Goal: Check status: Check status

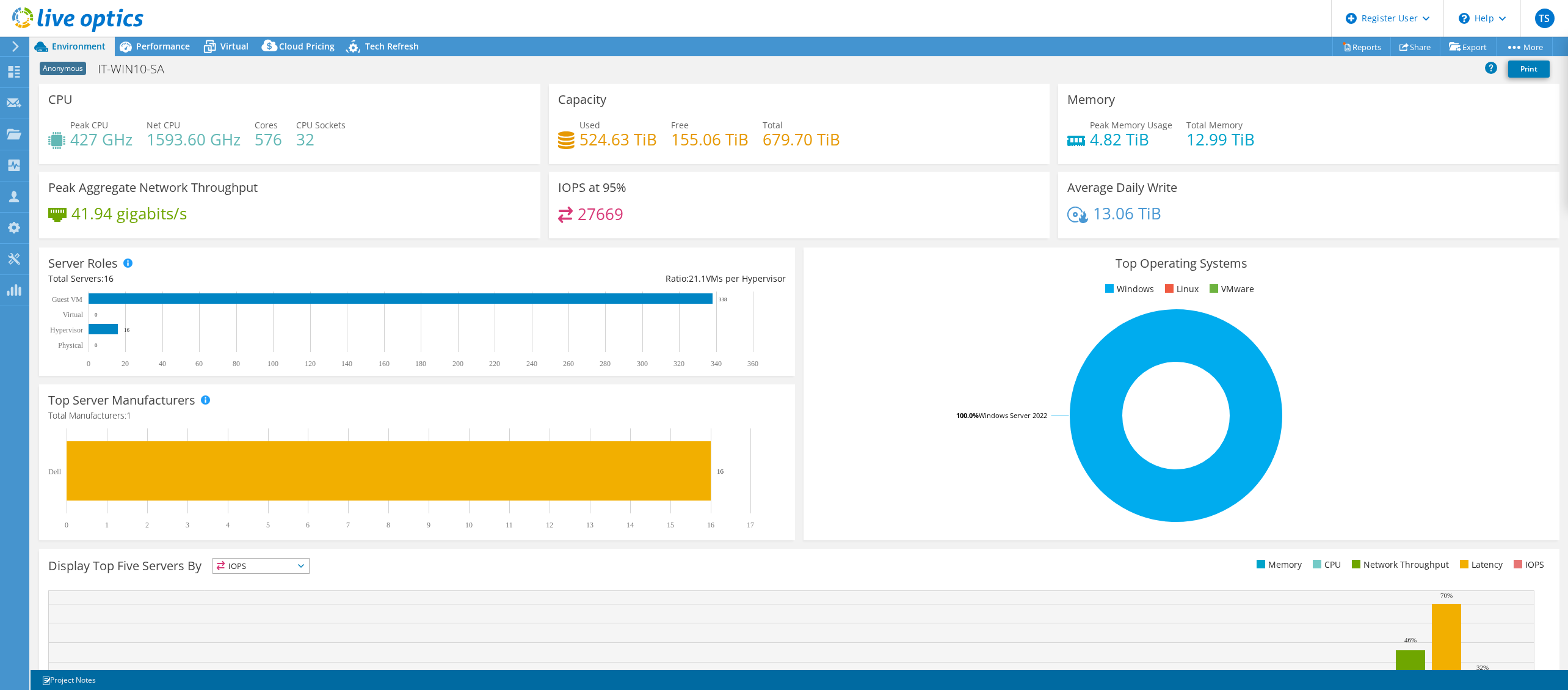
select select "USD"
click at [169, 48] on span "Performance" at bounding box center [163, 46] width 54 height 12
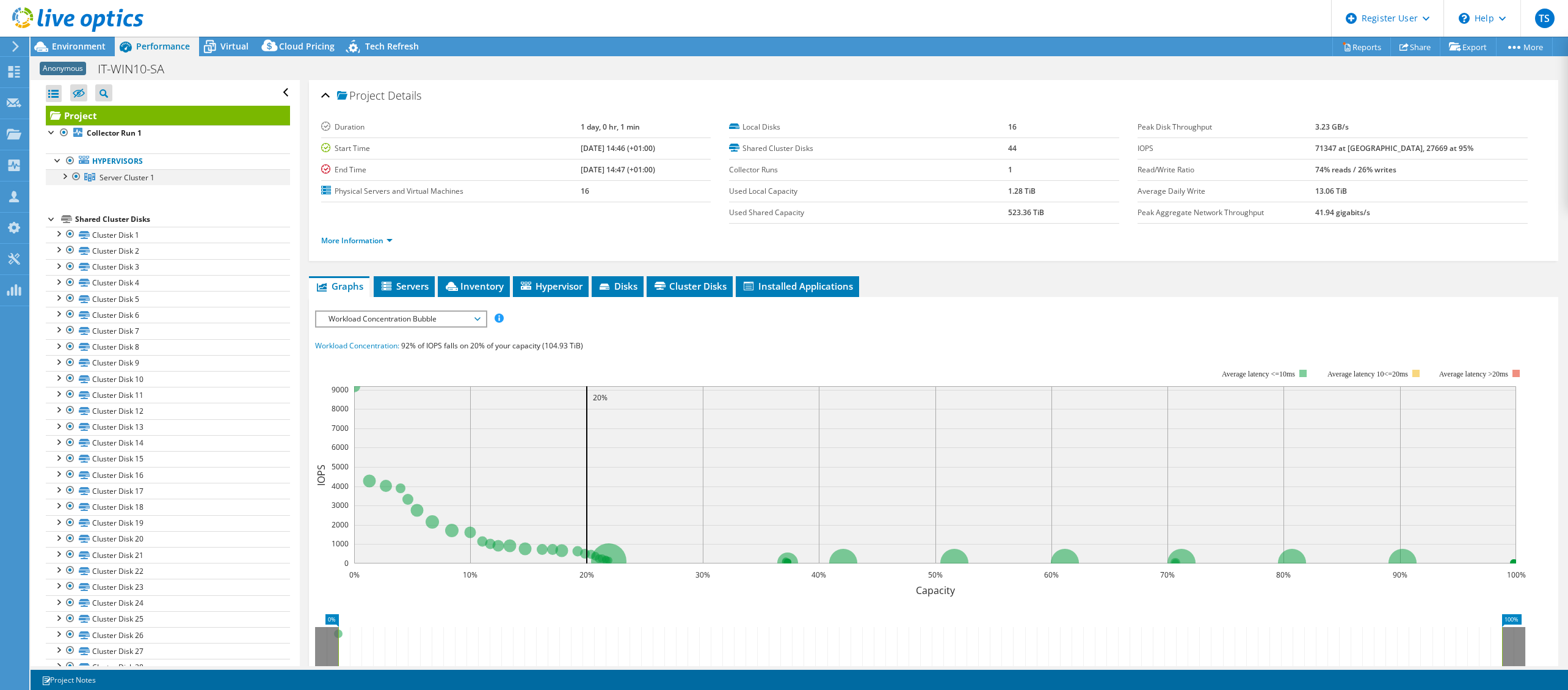
click at [64, 178] on div at bounding box center [64, 175] width 12 height 12
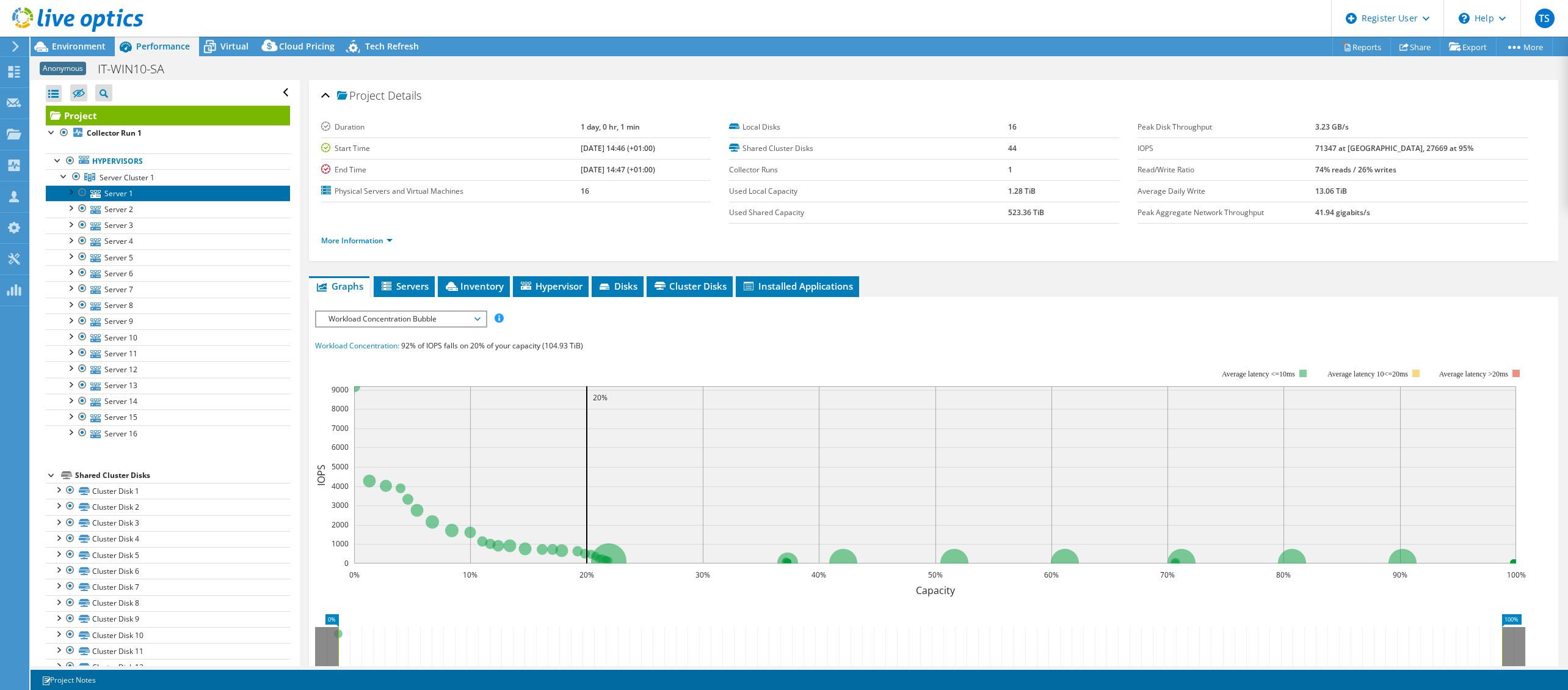
click at [107, 198] on link "Server 1" at bounding box center [168, 193] width 244 height 16
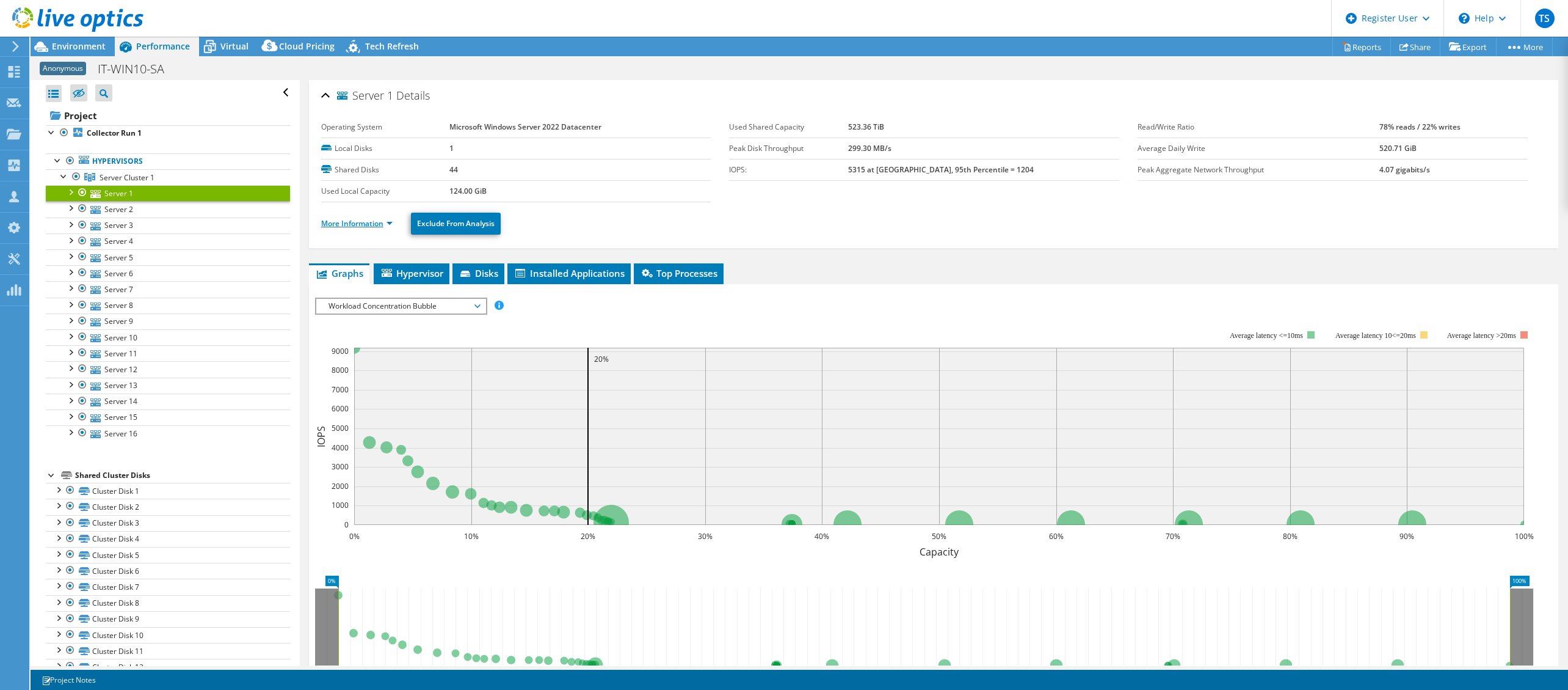
click at [356, 223] on link "More Information" at bounding box center [357, 223] width 72 height 10
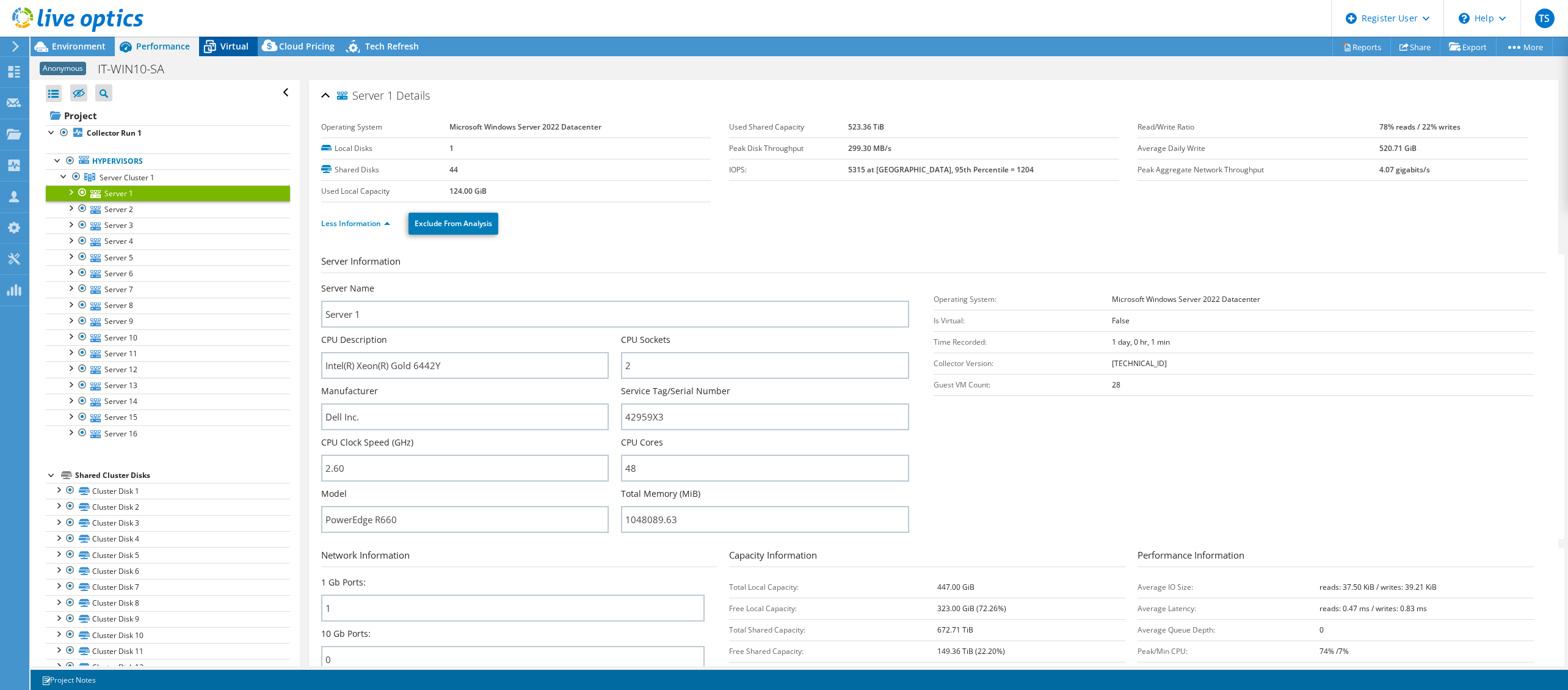
click at [244, 53] on div "Virtual" at bounding box center [228, 46] width 59 height 20
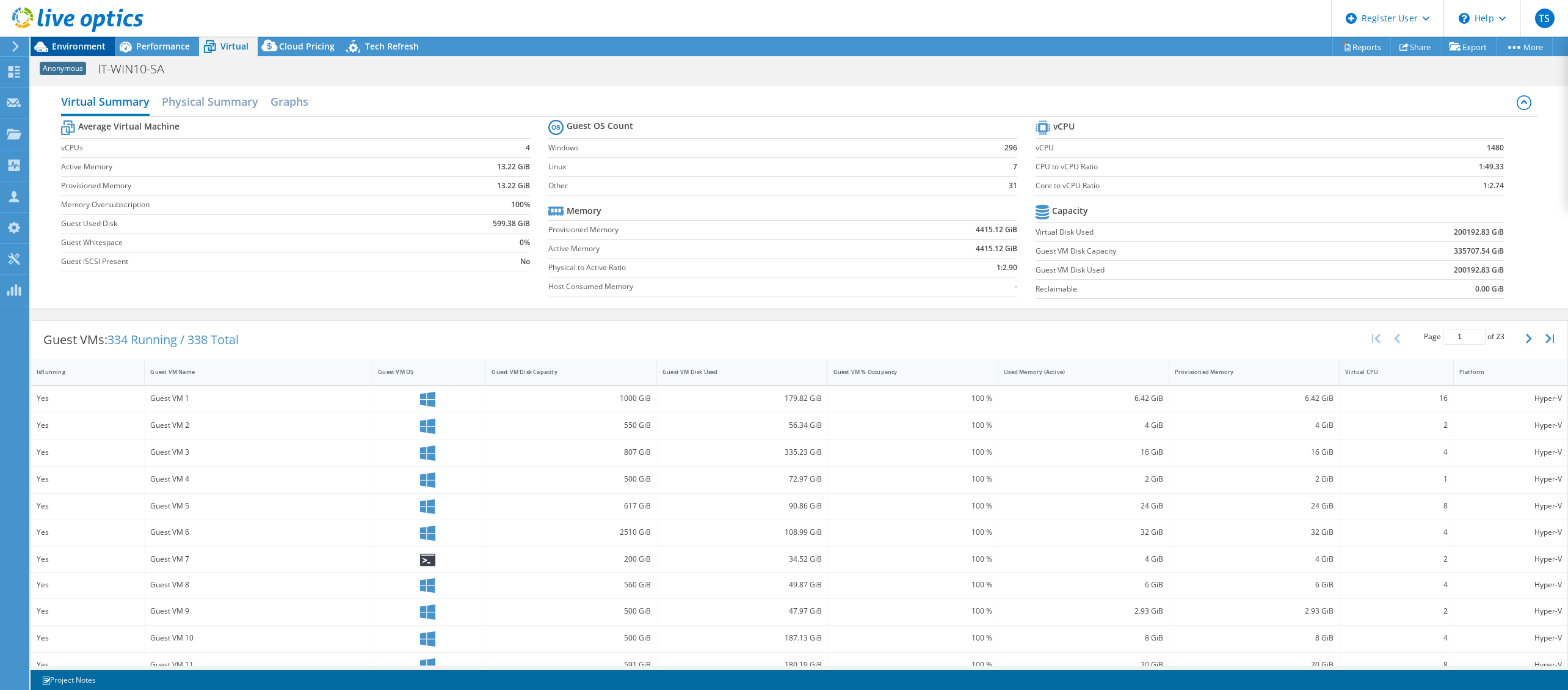
click at [70, 47] on span "Environment" at bounding box center [78, 46] width 54 height 12
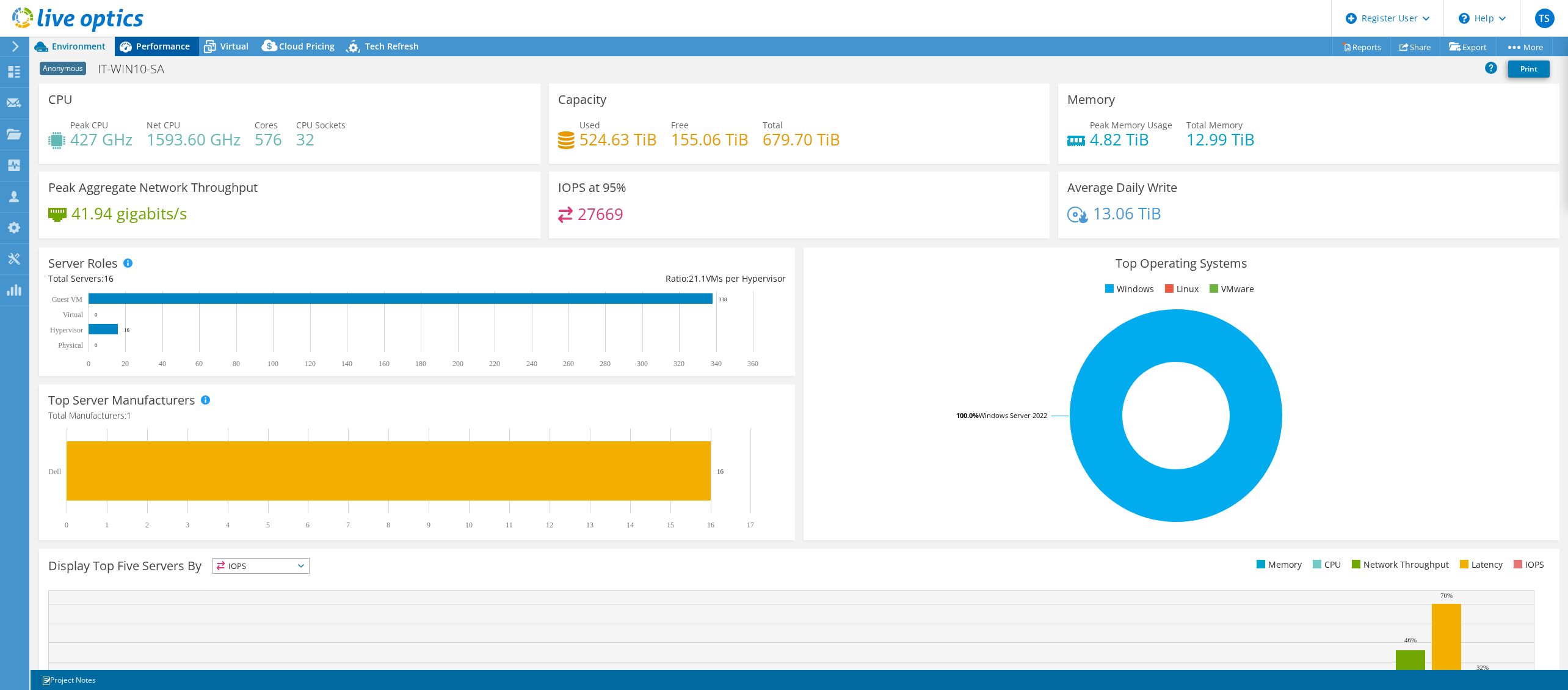
click at [154, 49] on span "Performance" at bounding box center [163, 46] width 54 height 12
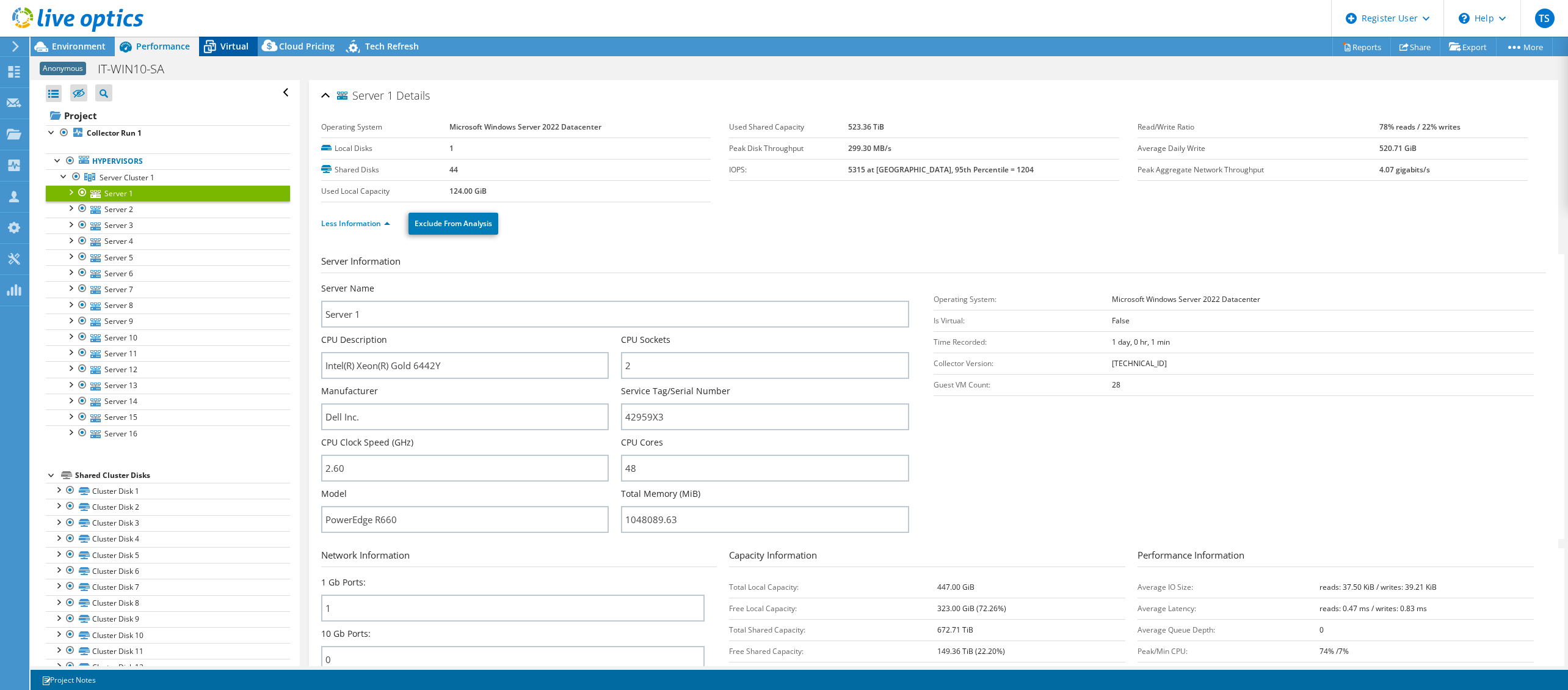
click at [213, 49] on icon at bounding box center [209, 46] width 21 height 21
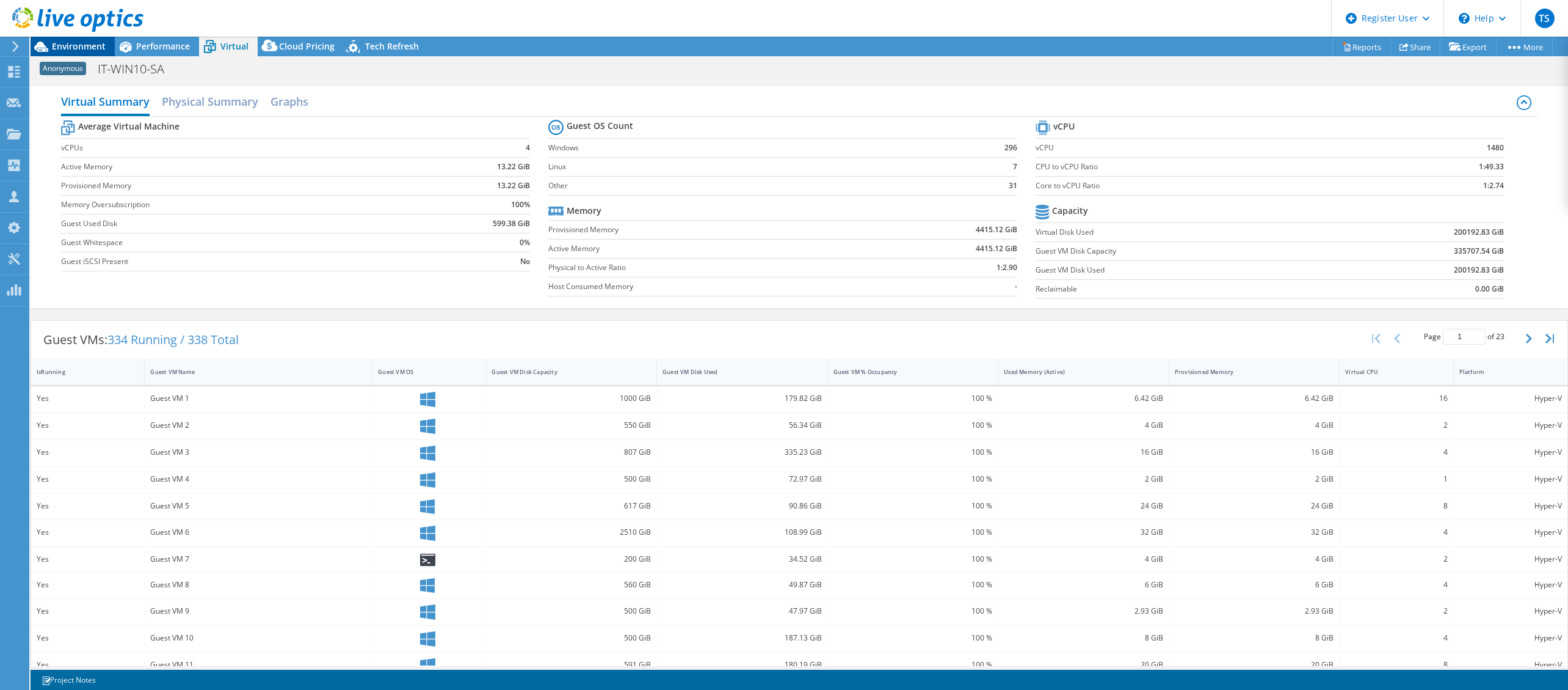
click at [80, 44] on span "Environment" at bounding box center [78, 46] width 54 height 12
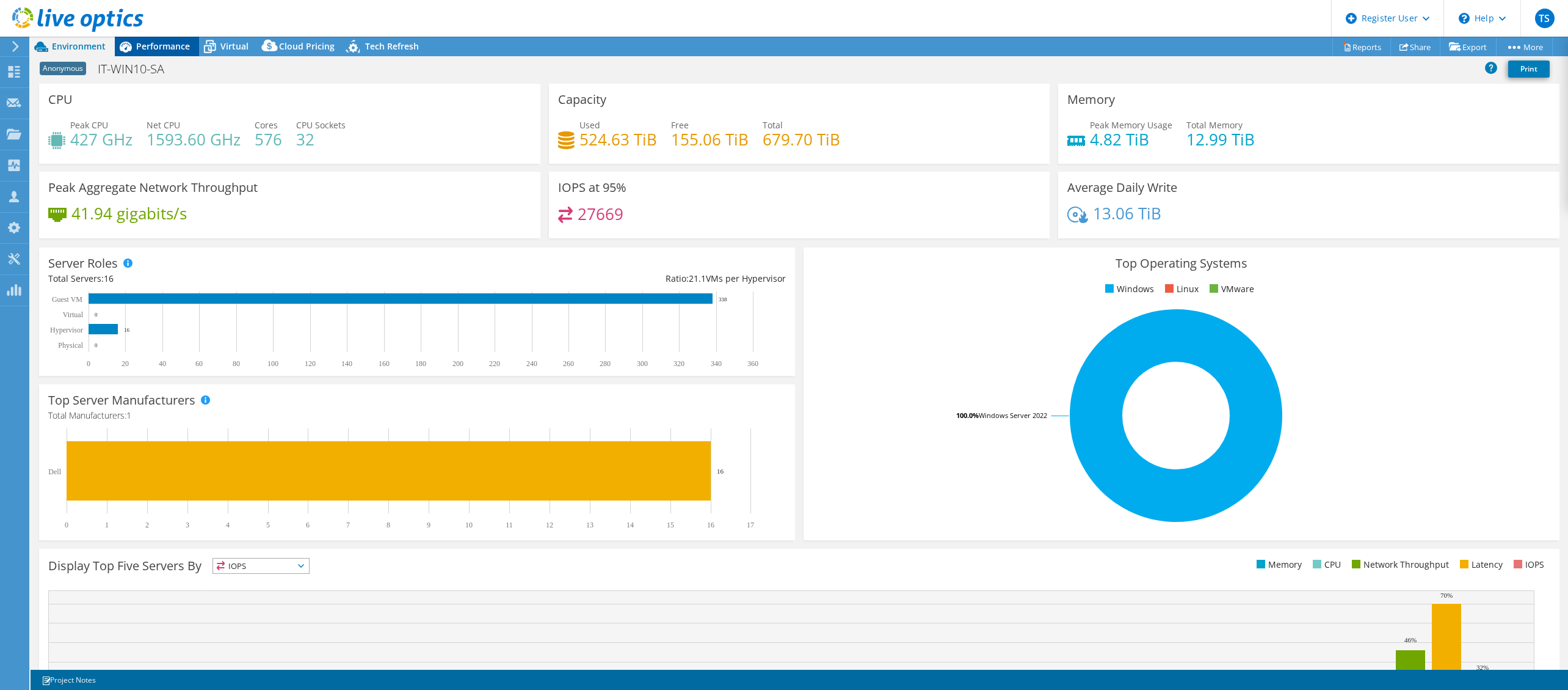
click at [127, 49] on icon at bounding box center [126, 47] width 12 height 11
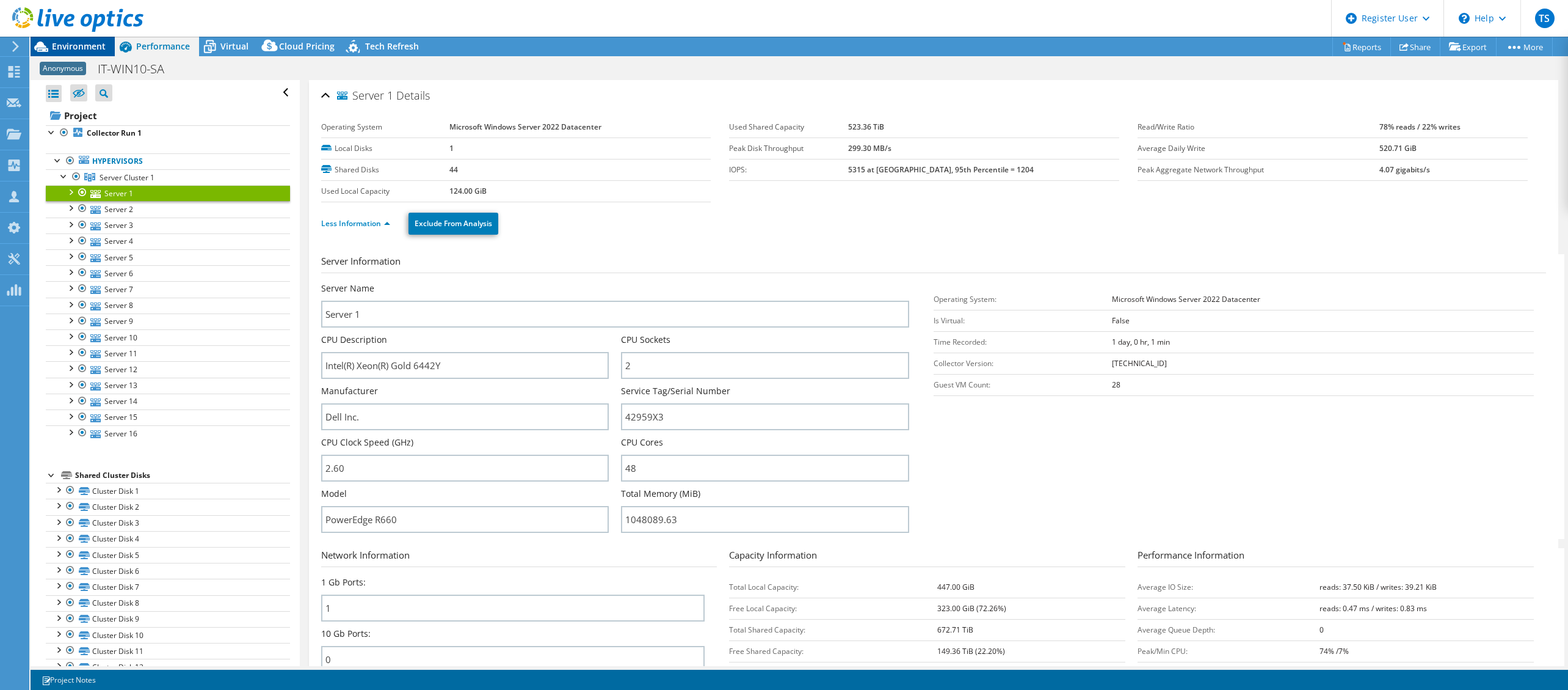
click at [72, 47] on span "Environment" at bounding box center [78, 46] width 54 height 12
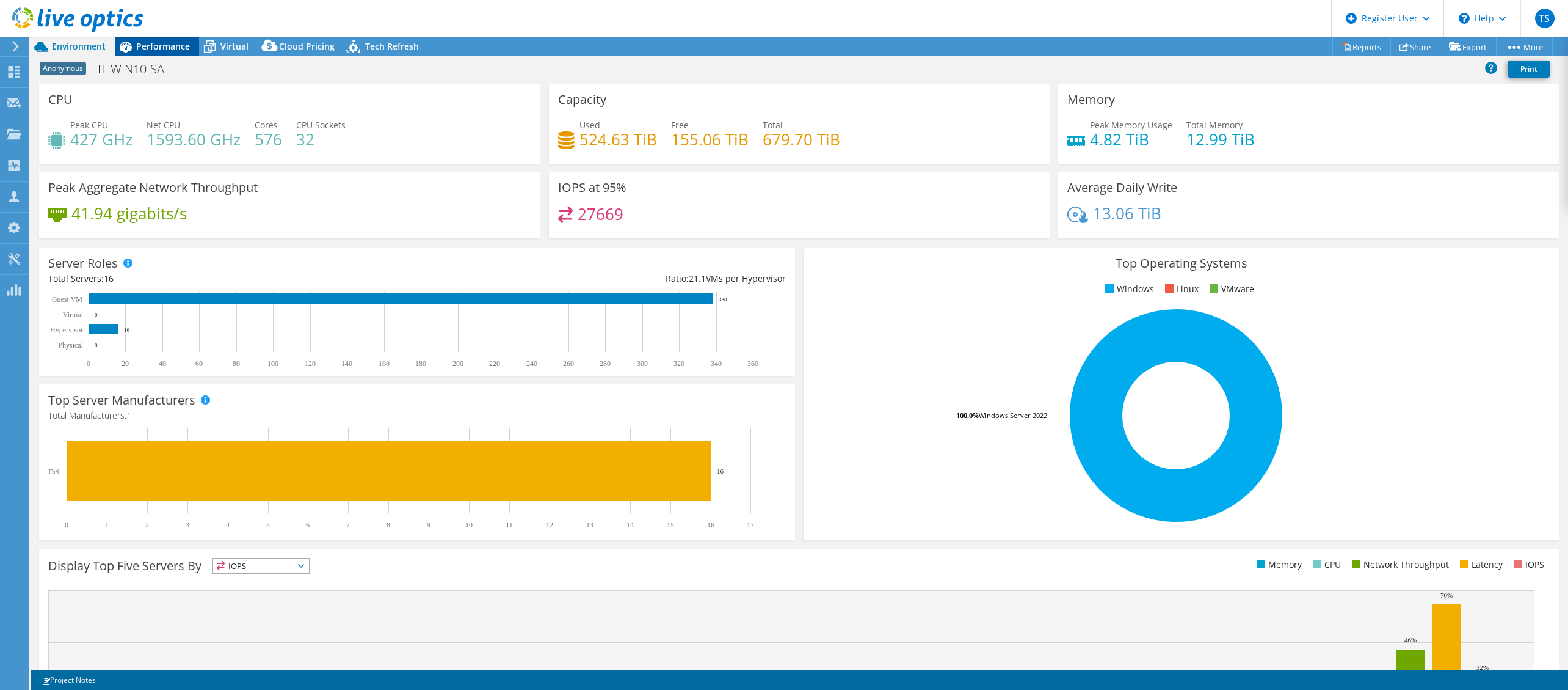
click at [169, 41] on span "Performance" at bounding box center [163, 46] width 54 height 12
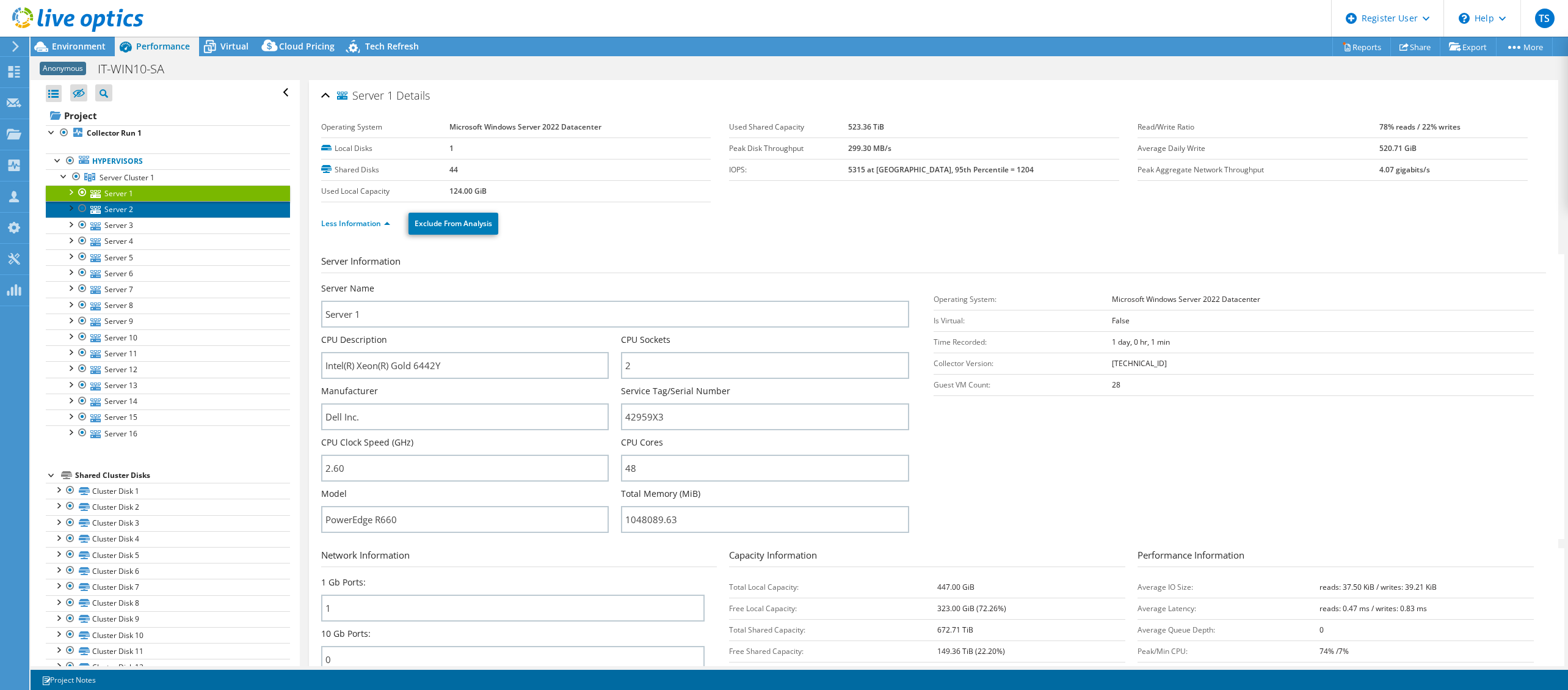
click at [149, 207] on link "Server 2" at bounding box center [168, 209] width 244 height 16
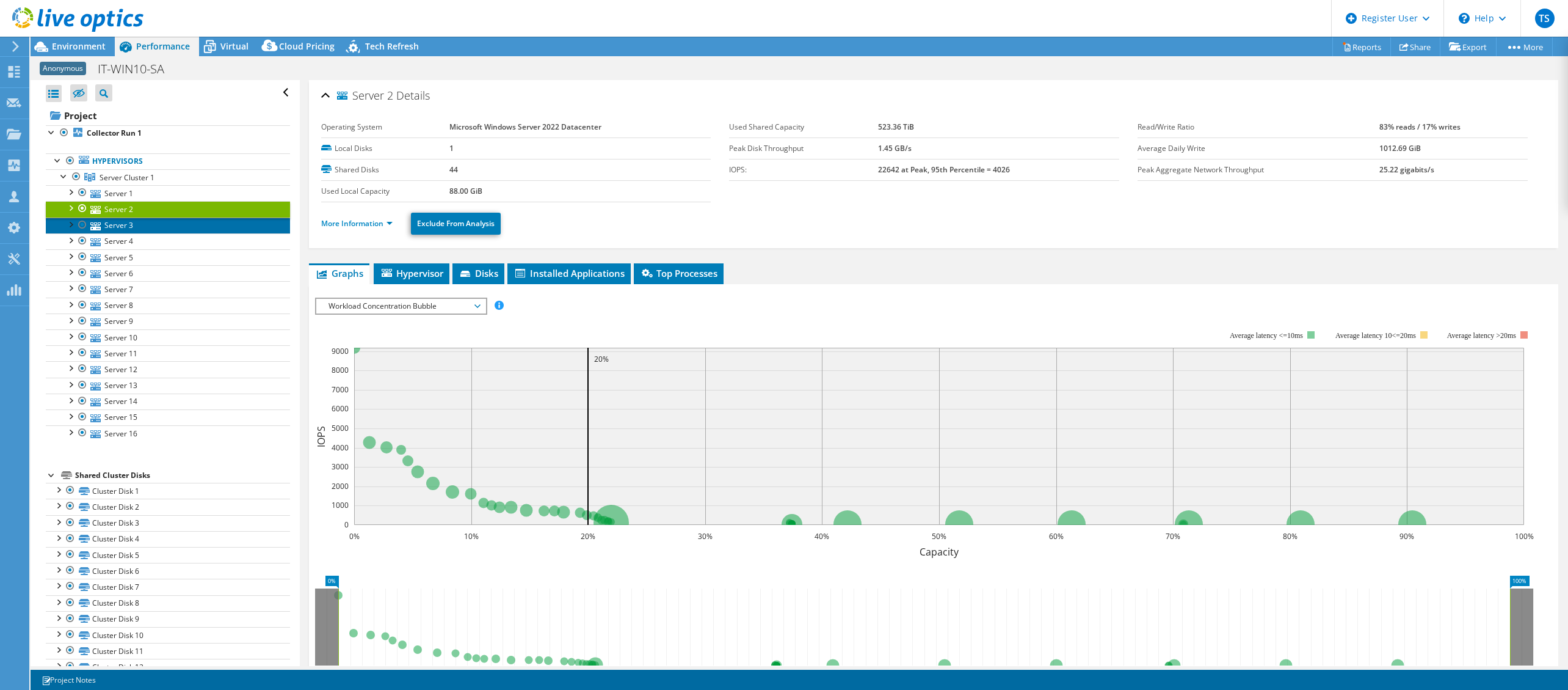
click at [147, 221] on link "Server 3" at bounding box center [168, 225] width 244 height 16
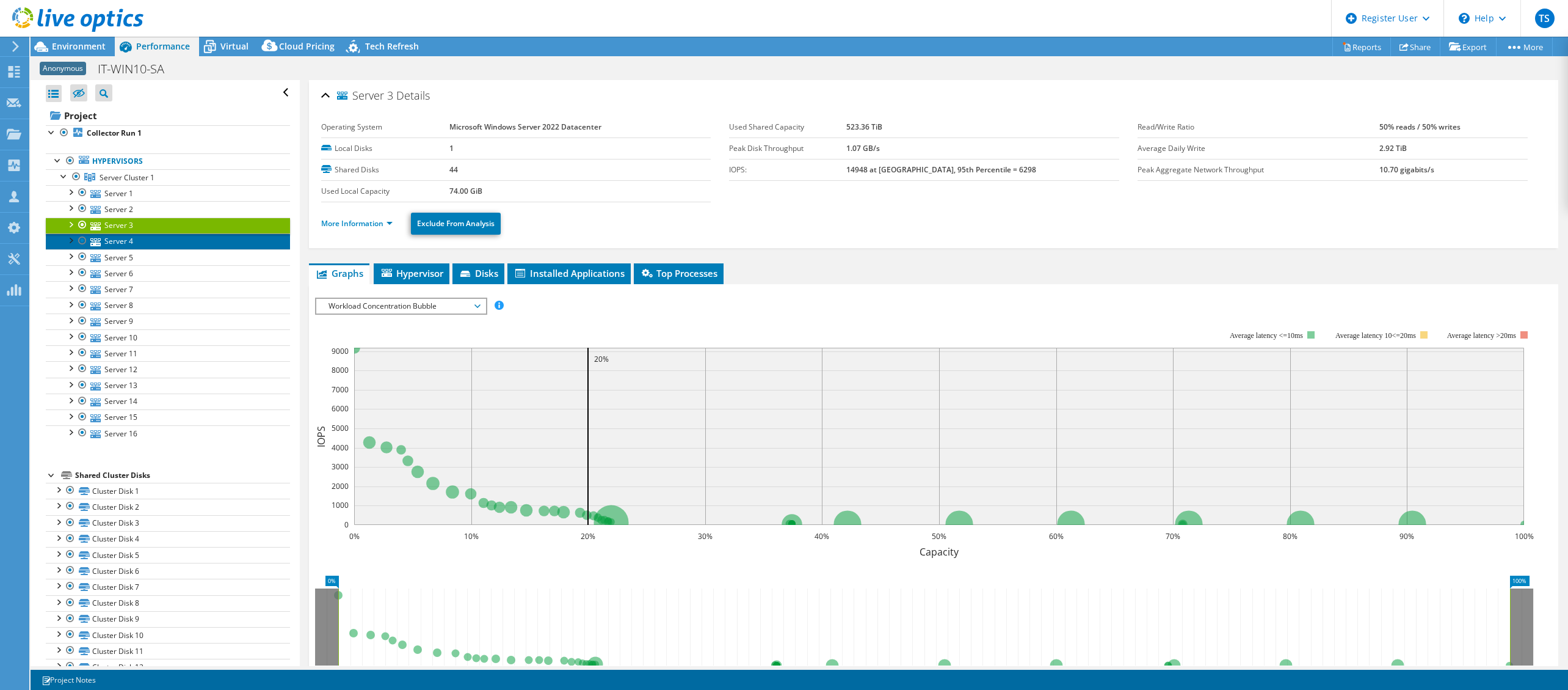
click at [144, 239] on link "Server 4" at bounding box center [168, 241] width 244 height 16
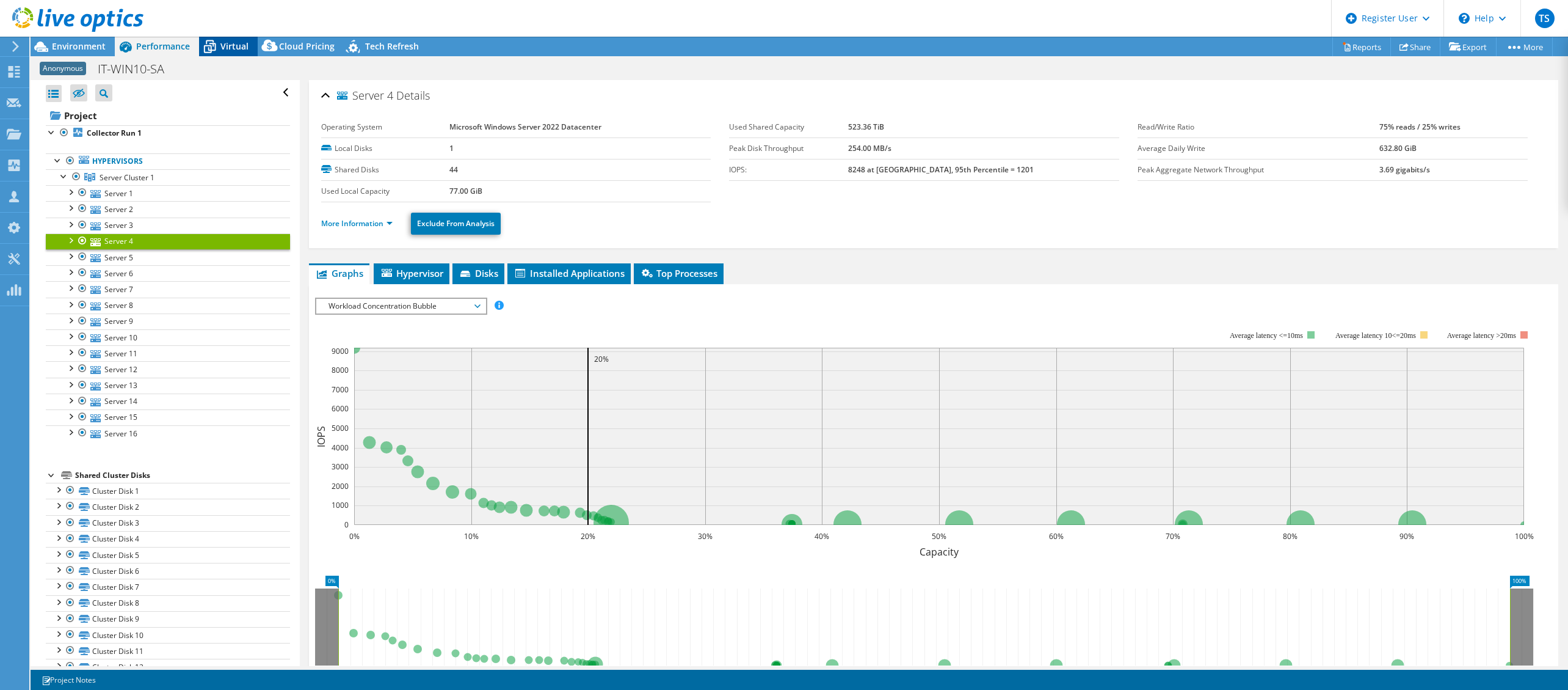
click at [238, 46] on span "Virtual" at bounding box center [234, 46] width 28 height 12
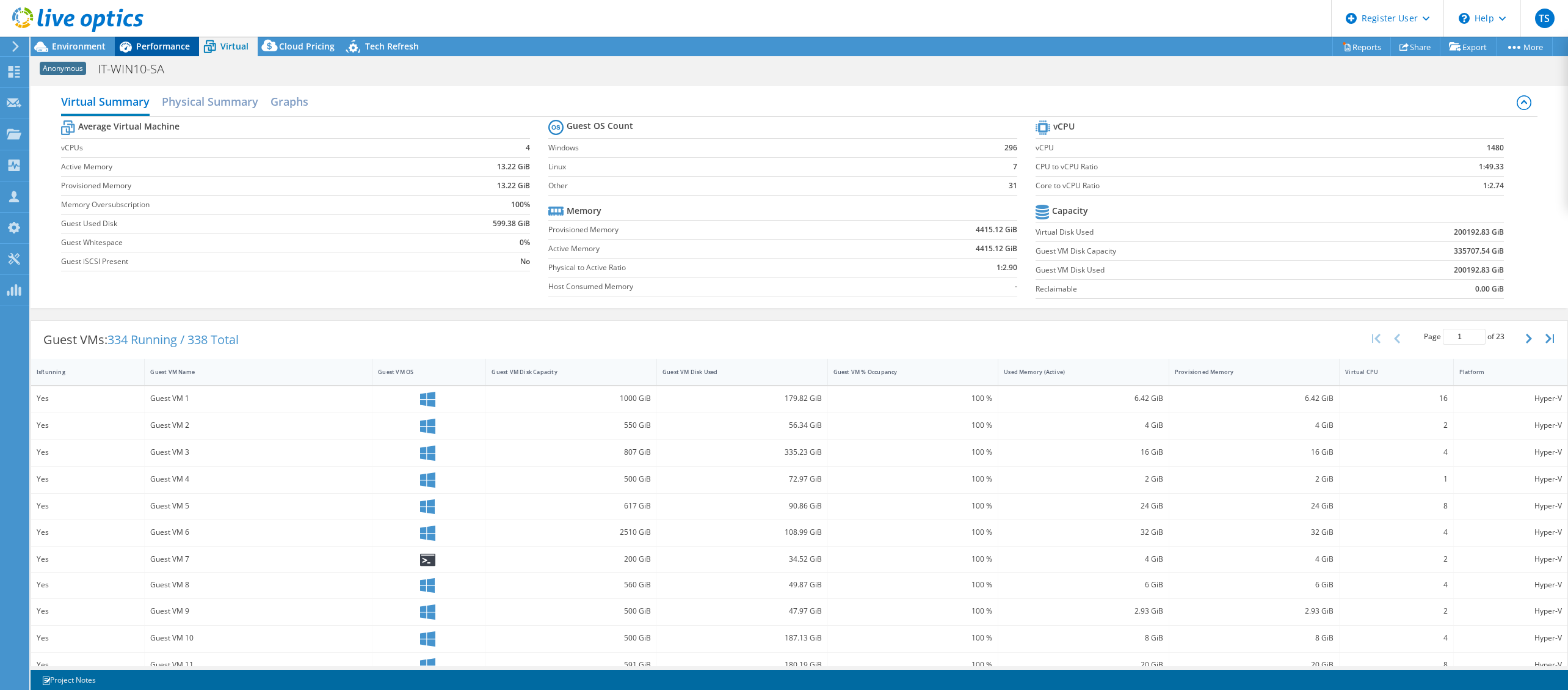
click at [154, 47] on span "Performance" at bounding box center [163, 46] width 54 height 12
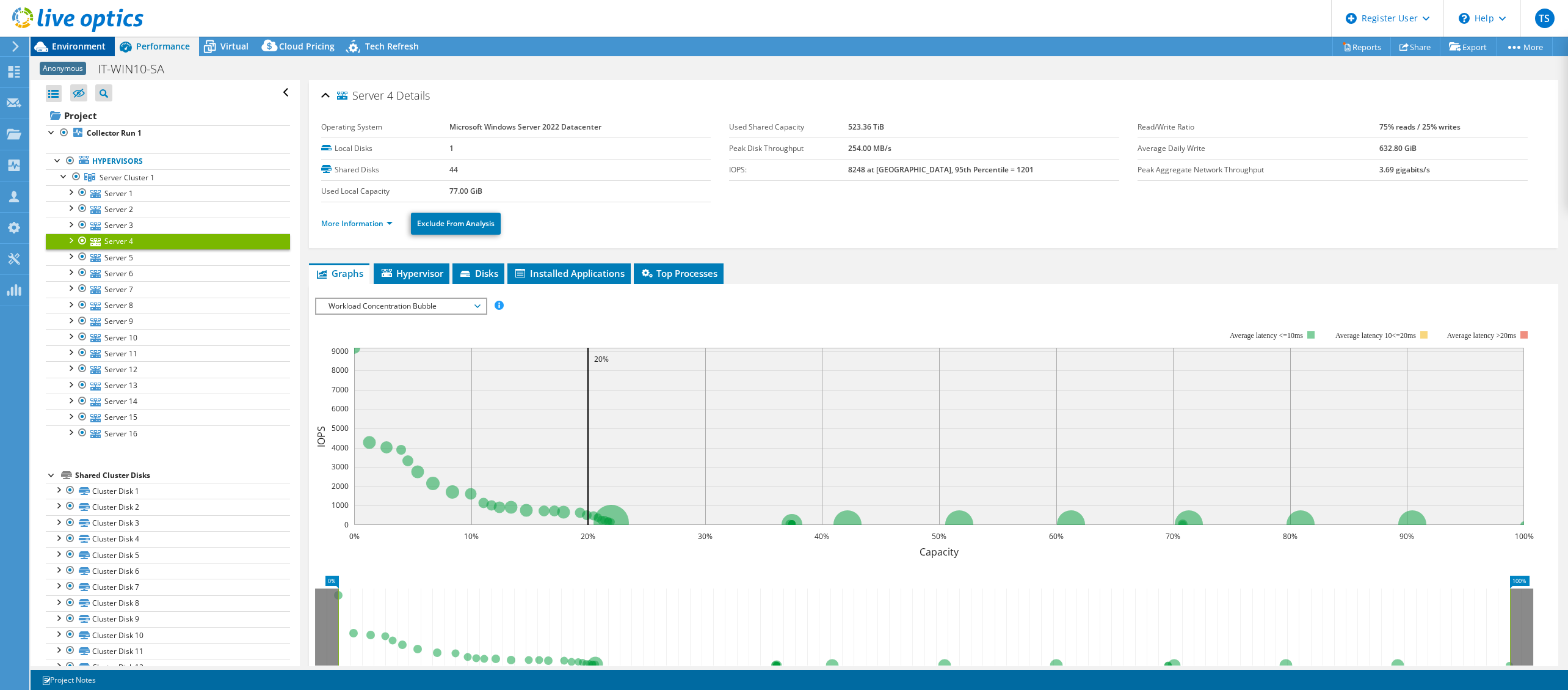
click at [80, 42] on span "Environment" at bounding box center [78, 46] width 54 height 12
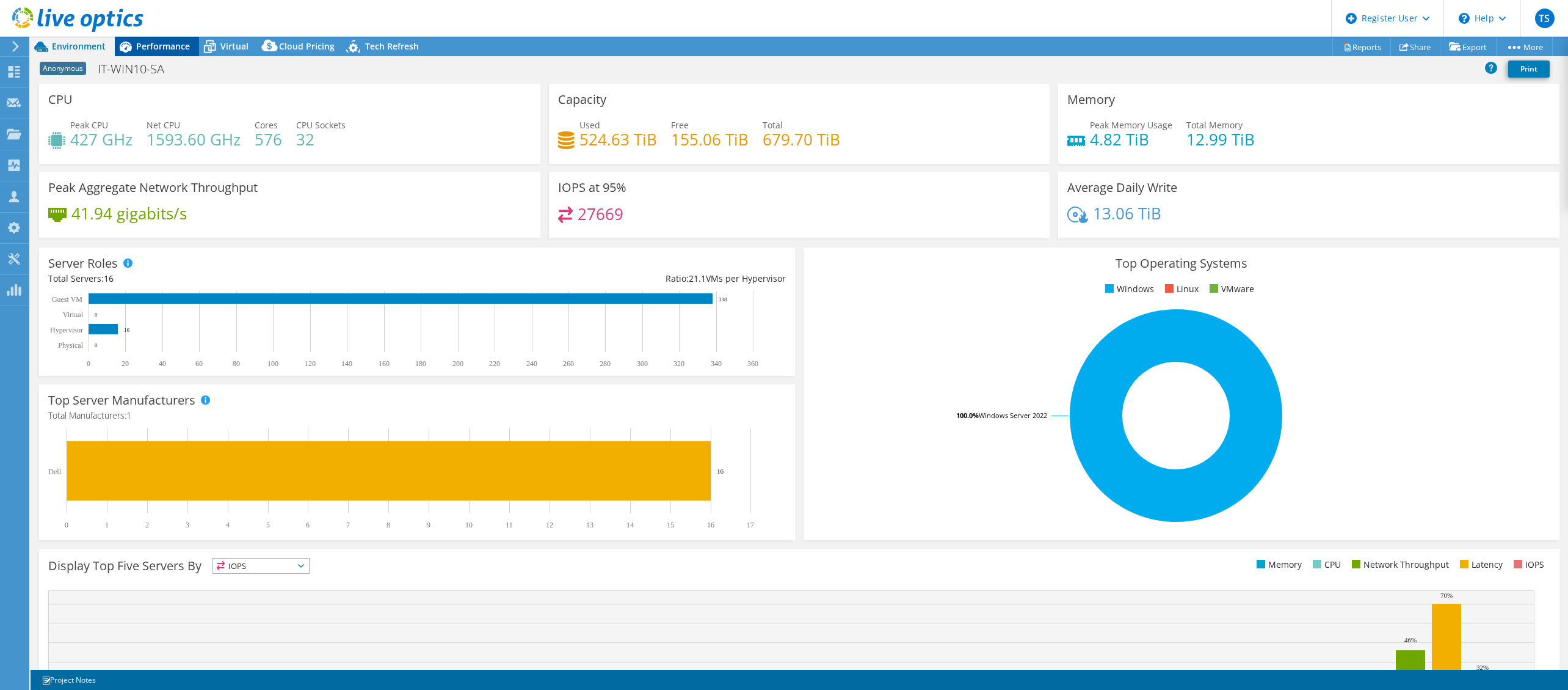
click at [179, 44] on span "Performance" at bounding box center [163, 46] width 54 height 12
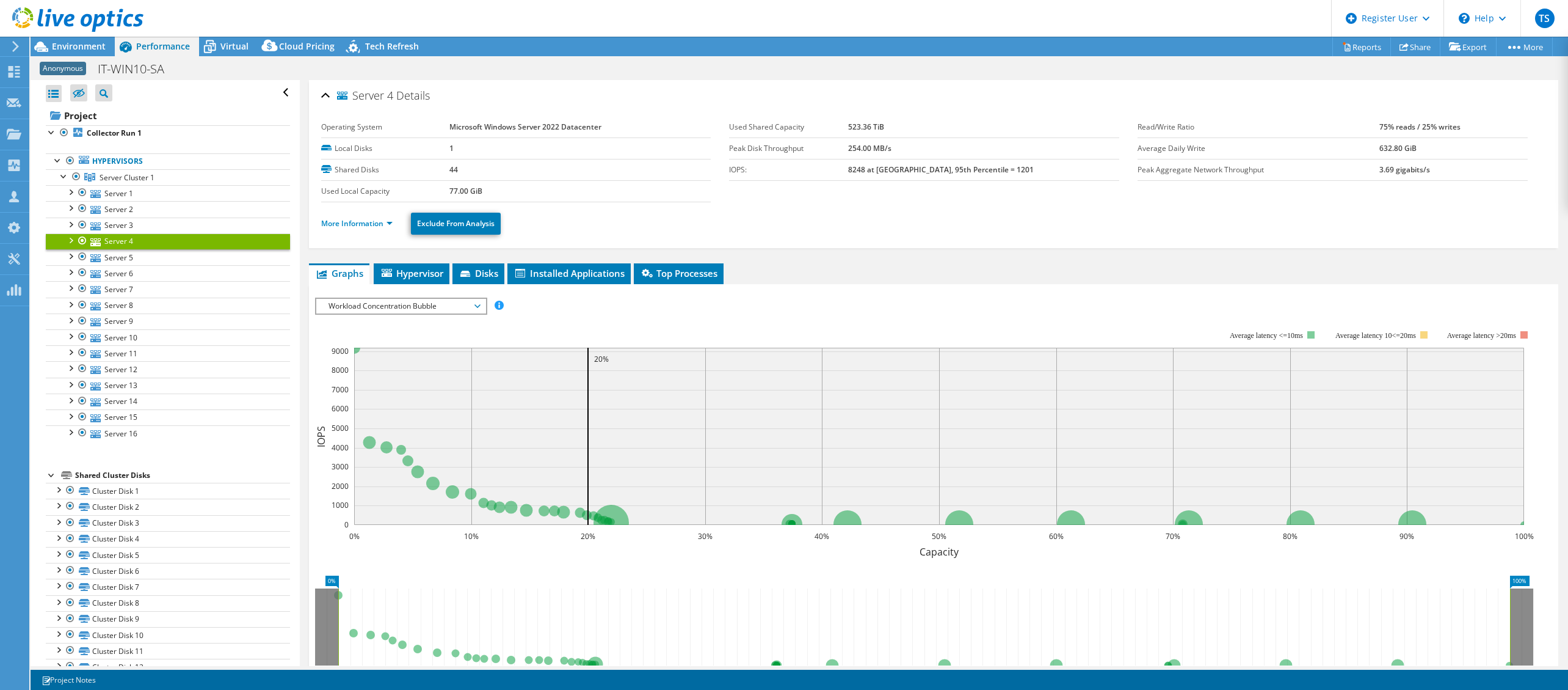
click at [62, 40] on div at bounding box center [72, 20] width 144 height 41
click at [62, 42] on span "Environment" at bounding box center [78, 46] width 54 height 12
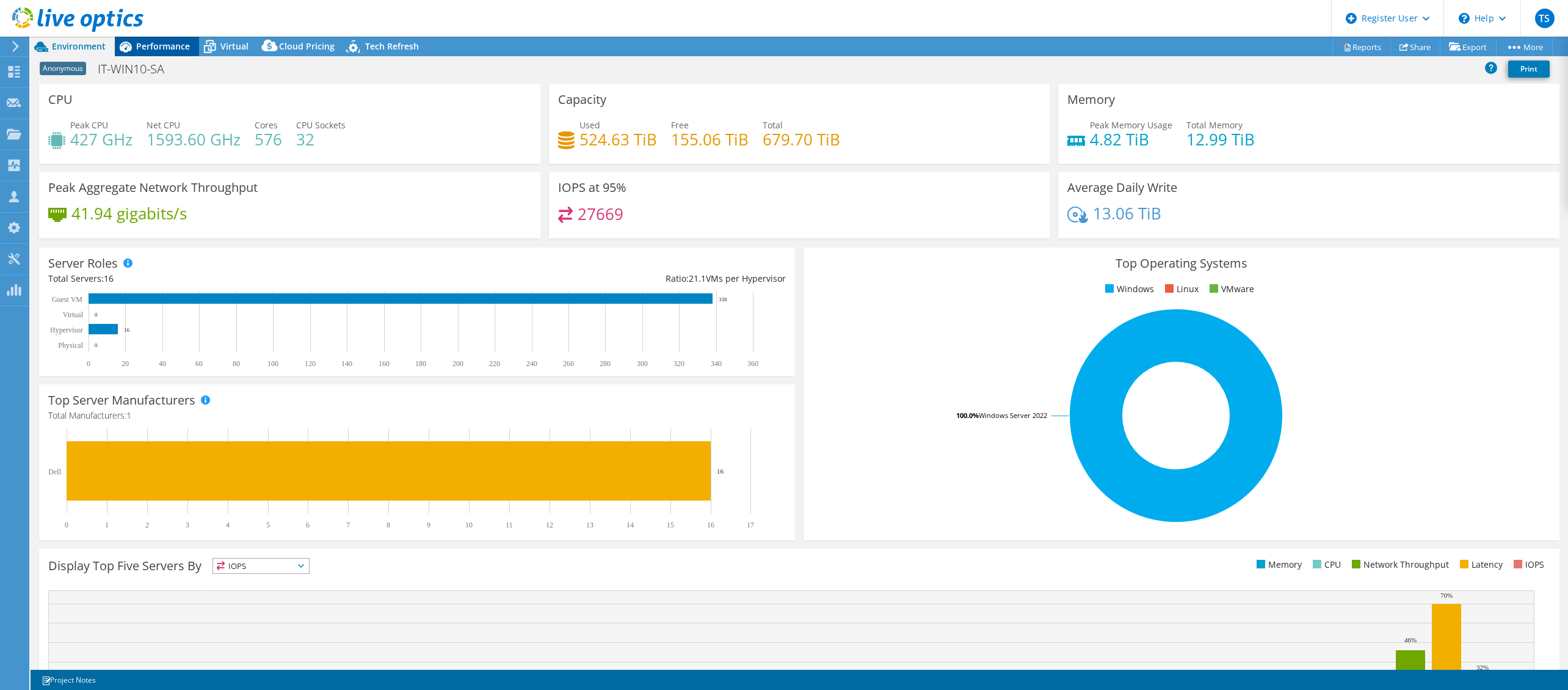
click at [157, 42] on span "Performance" at bounding box center [163, 46] width 54 height 12
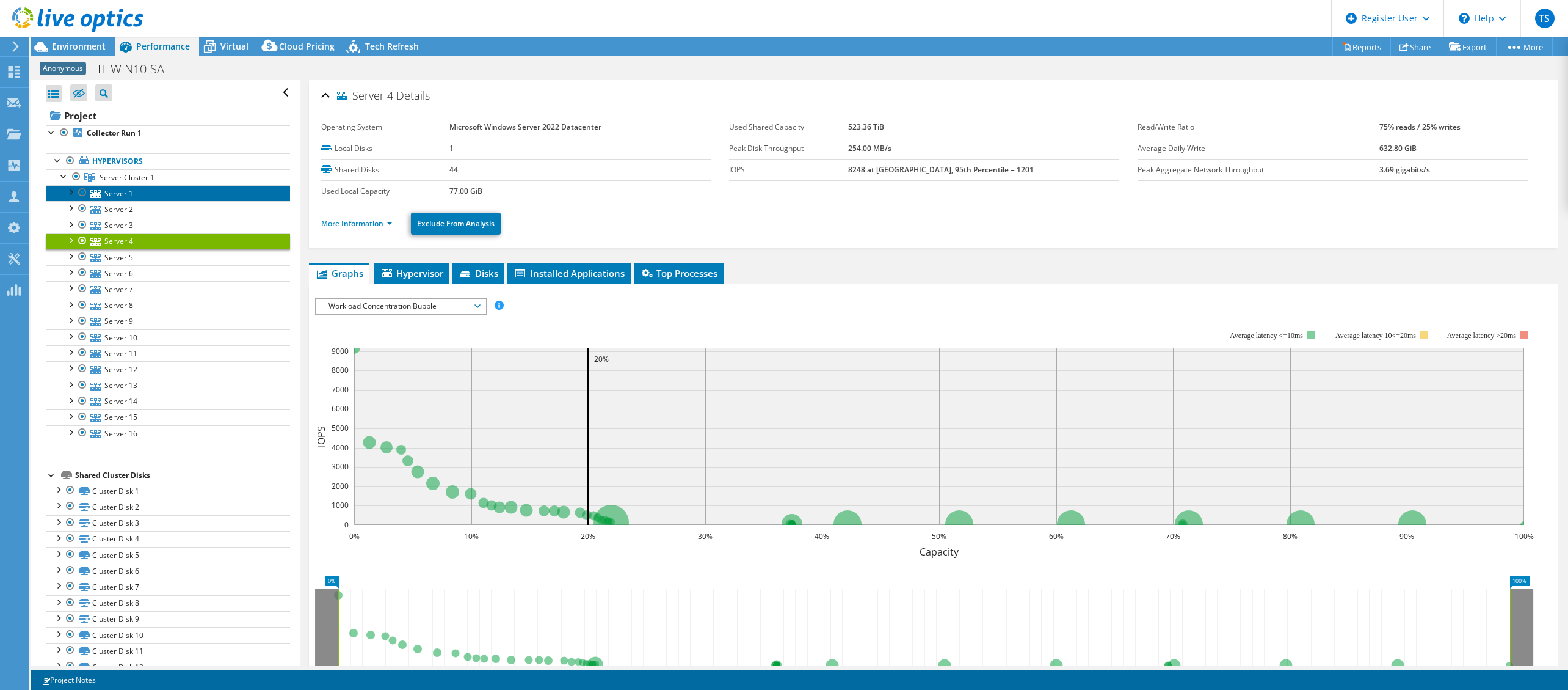
click at [141, 197] on link "Server 1" at bounding box center [168, 193] width 244 height 16
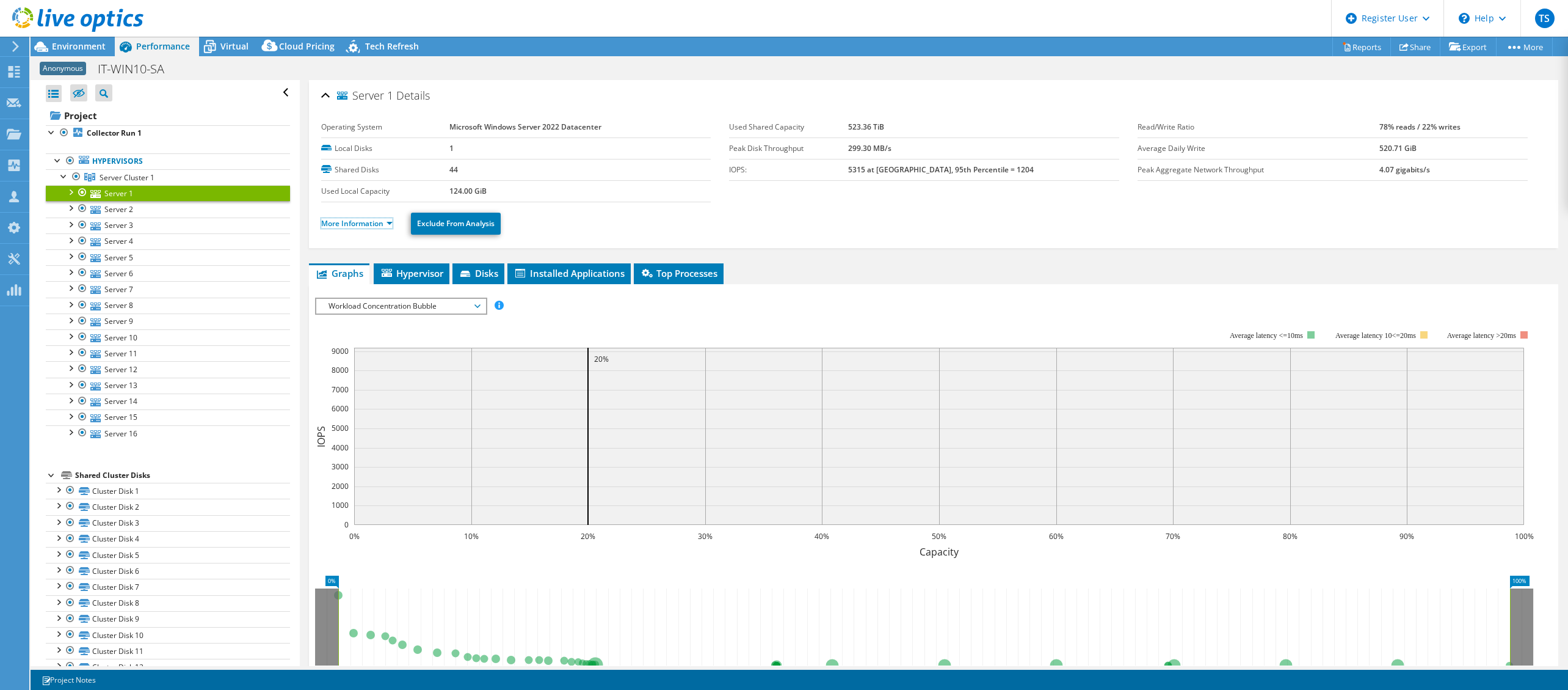
click at [338, 221] on link "More Information" at bounding box center [357, 223] width 72 height 10
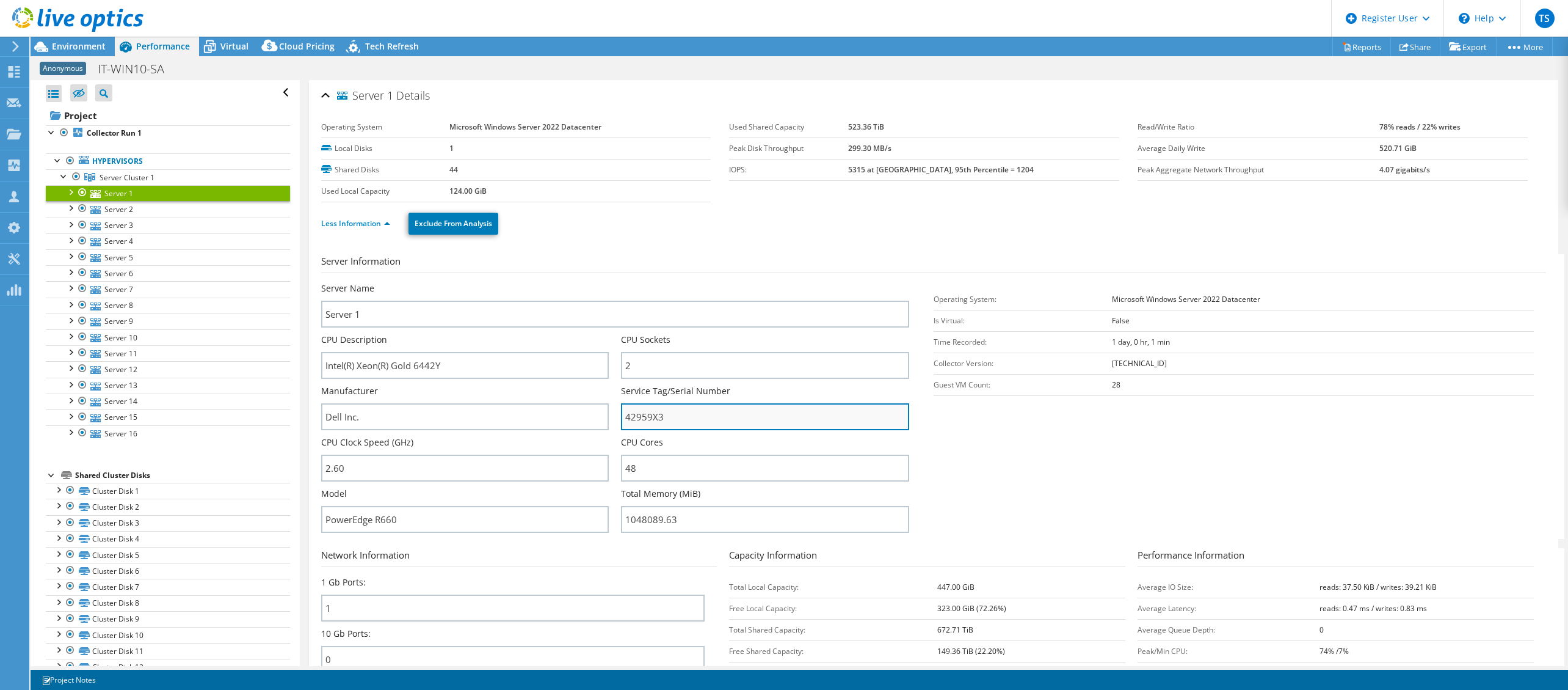
drag, startPoint x: 666, startPoint y: 411, endPoint x: 623, endPoint y: 410, distance: 43.0
click at [623, 410] on input "42959X3" at bounding box center [764, 417] width 289 height 27
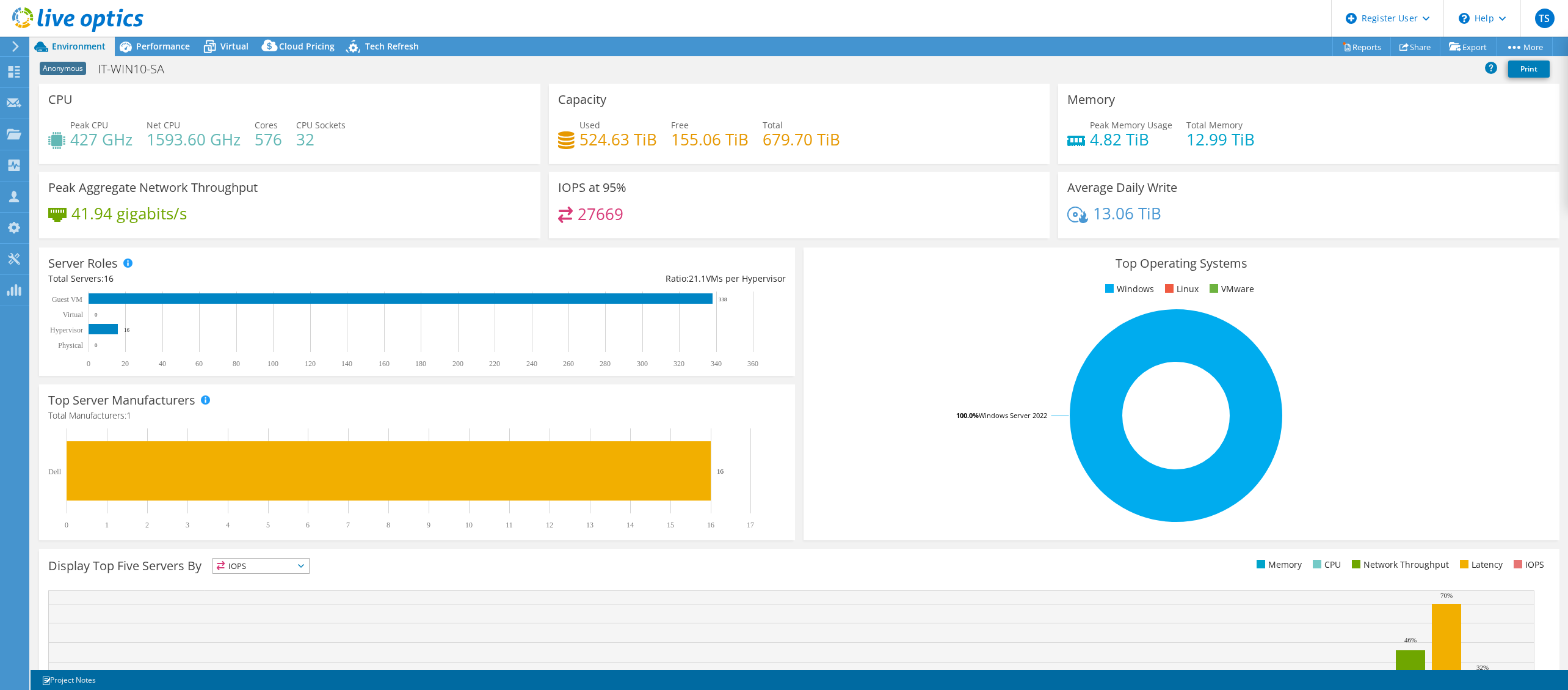
select select "USD"
